Goal: Check status

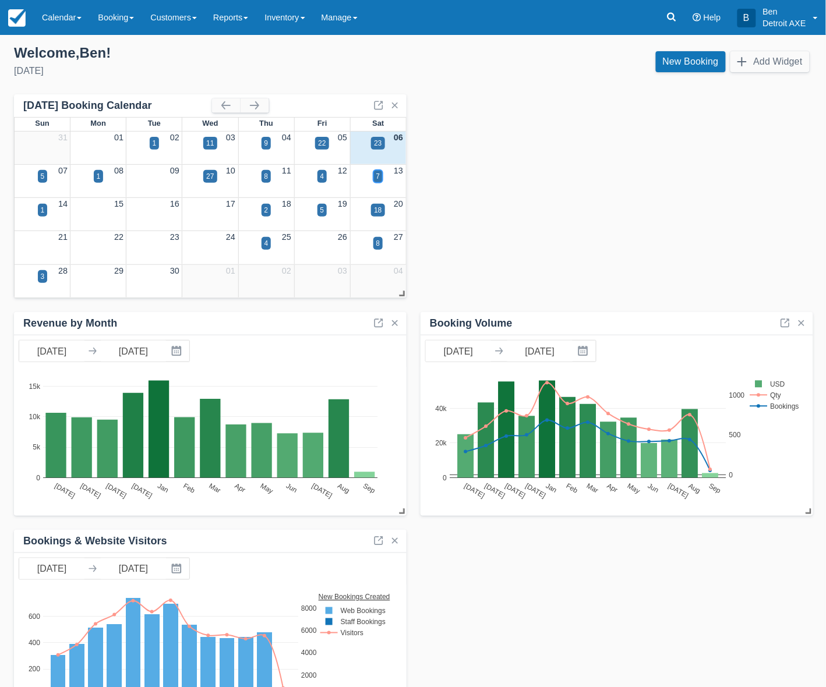
click at [380, 173] on div "7" at bounding box center [378, 176] width 10 height 13
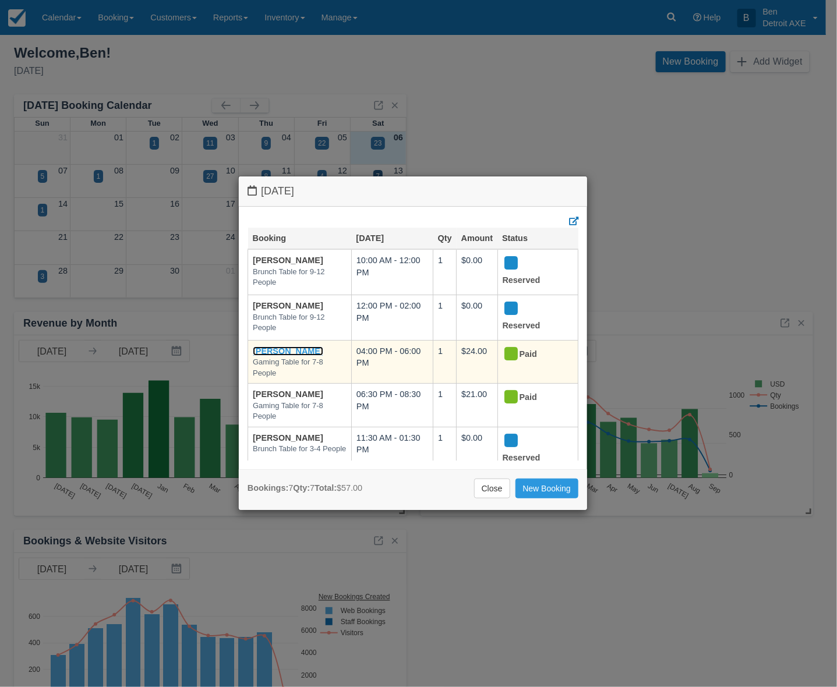
click at [284, 348] on link "[PERSON_NAME]" at bounding box center [288, 351] width 70 height 9
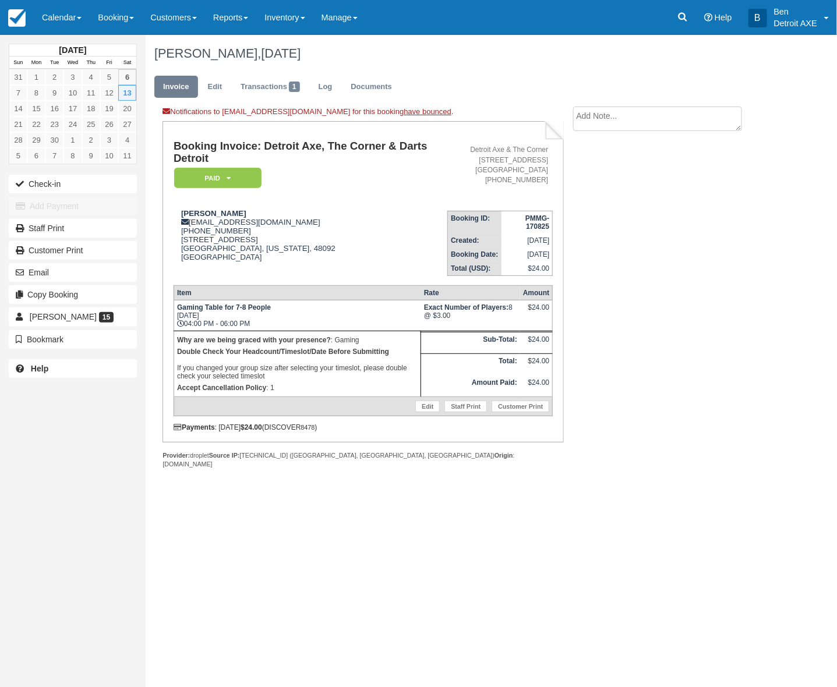
click at [645, 391] on div "Notifications to ric@detroitaxe.com for this booking have bounced . Booking Inv…" at bounding box center [460, 300] width 628 height 387
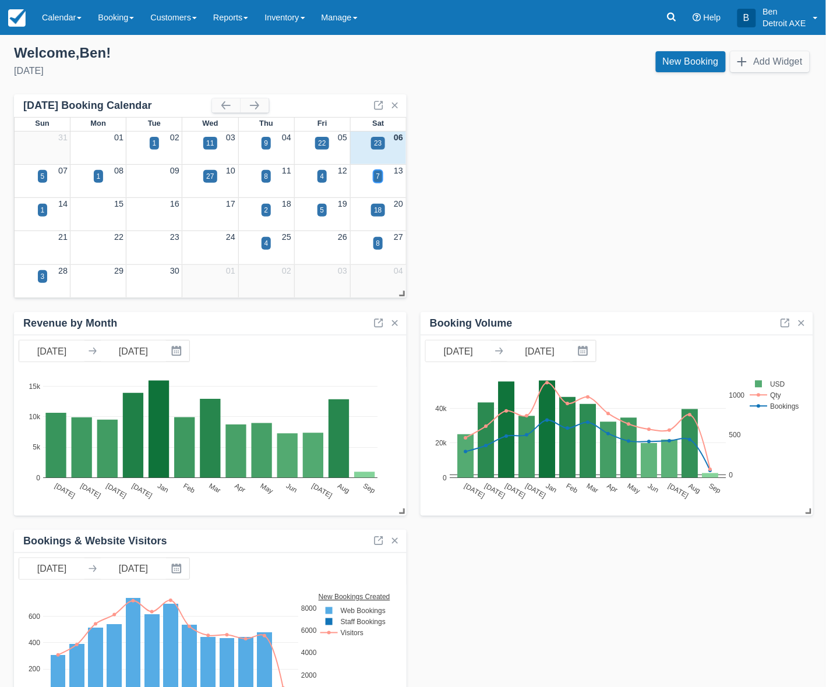
click at [376, 172] on div "7" at bounding box center [378, 176] width 4 height 10
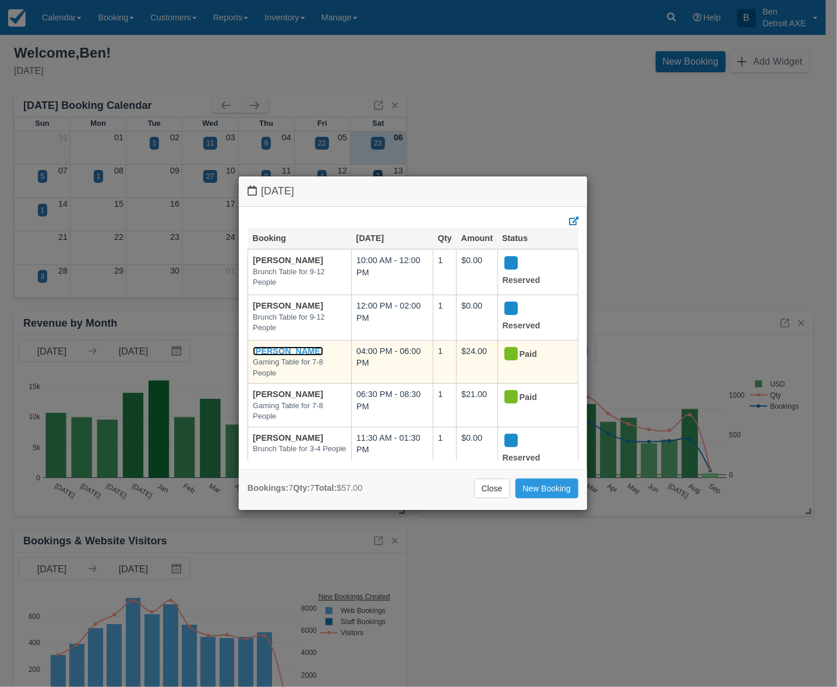
click at [293, 347] on link "[PERSON_NAME]" at bounding box center [288, 351] width 70 height 9
